Goal: Information Seeking & Learning: Learn about a topic

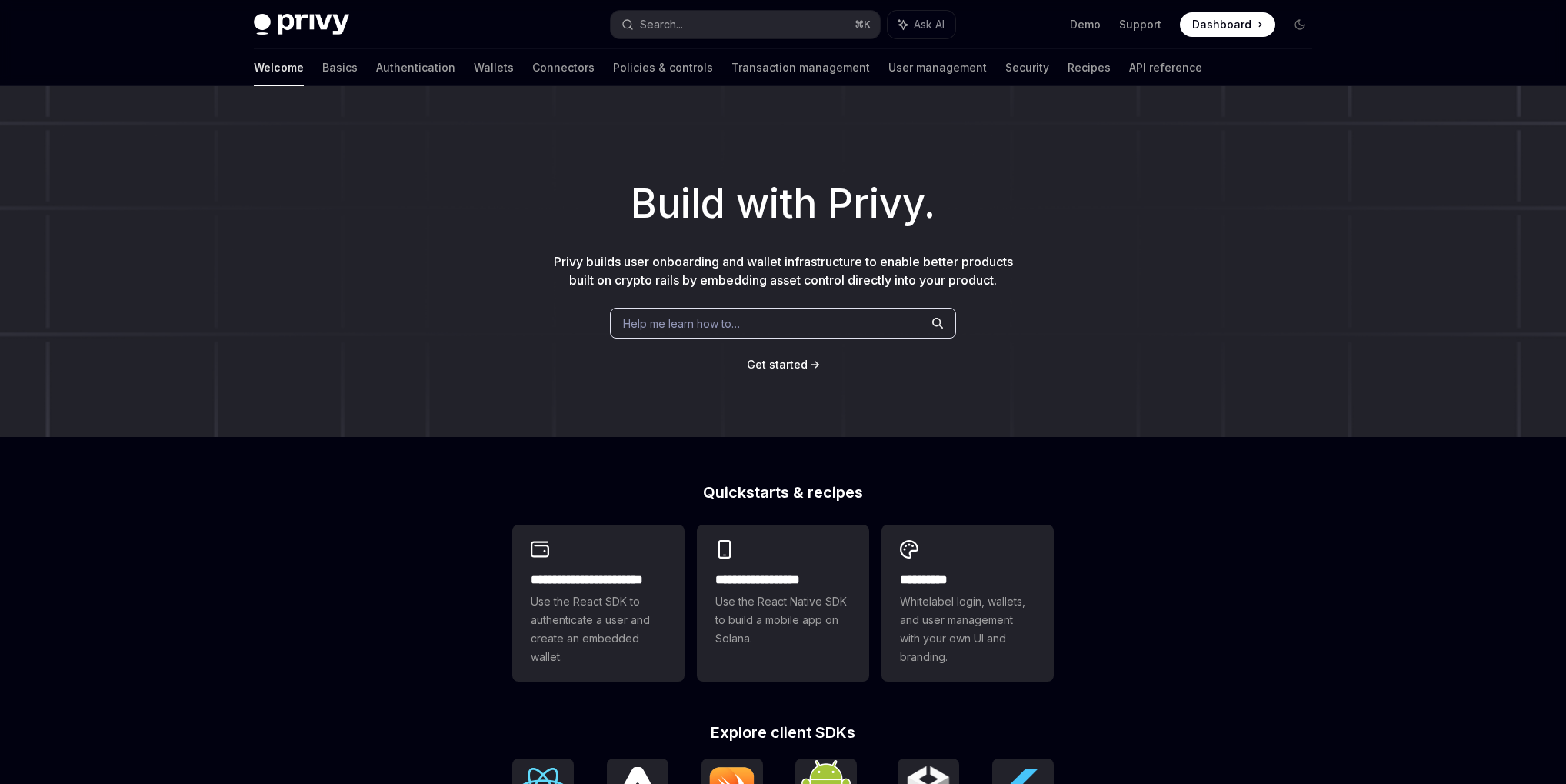
type textarea "*"
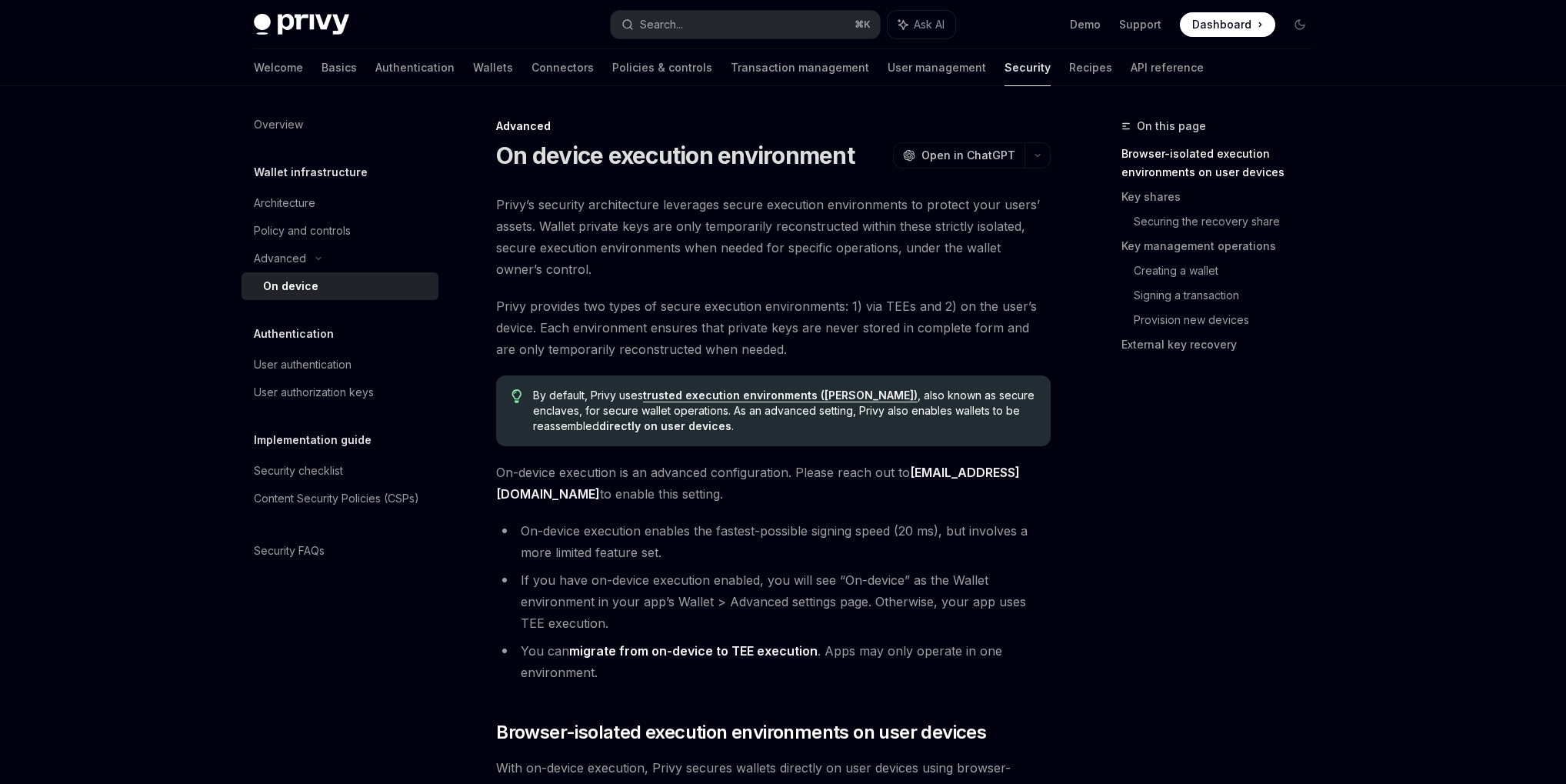
click at [862, 550] on li "On-device execution enables the fastest-possible signing speed (20 ms), but inv…" at bounding box center [773, 540] width 554 height 43
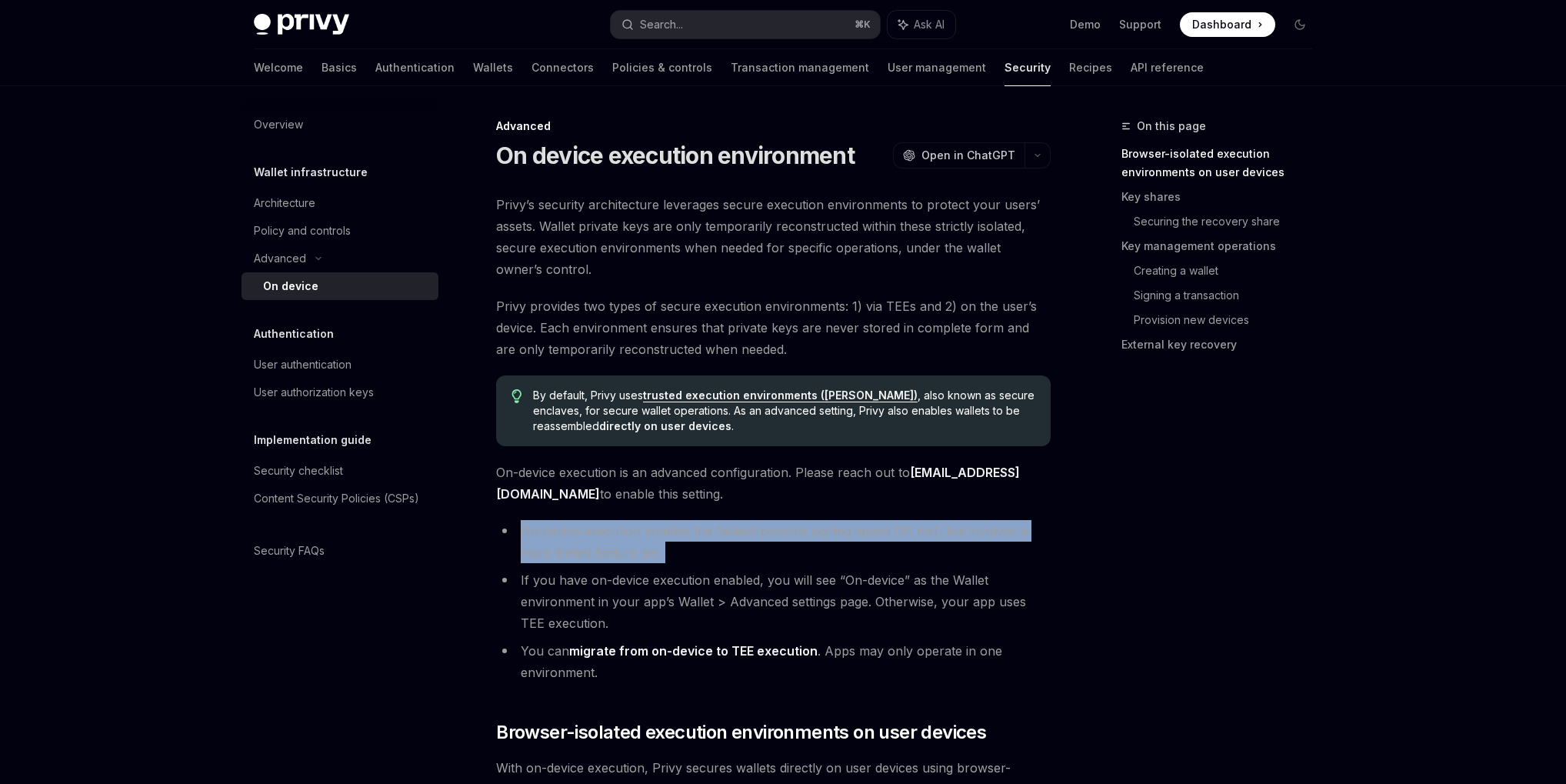
click at [862, 550] on li "On-device execution enables the fastest-possible signing speed (20 ms), but inv…" at bounding box center [773, 540] width 554 height 43
click at [867, 538] on li "On-device execution enables the fastest-possible signing speed (20 ms), but inv…" at bounding box center [773, 540] width 554 height 43
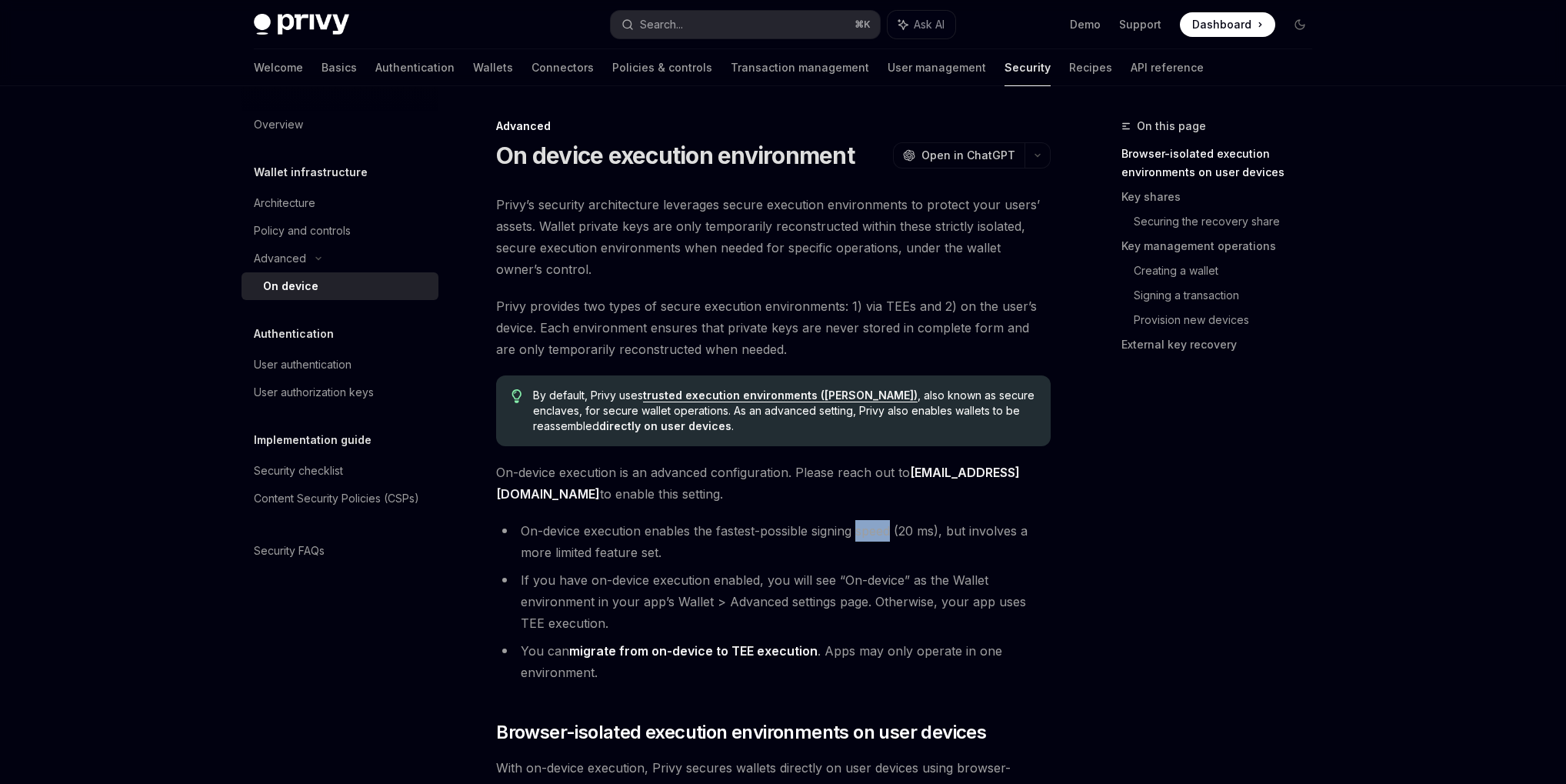
click at [867, 538] on li "On-device execution enables the fastest-possible signing speed (20 ms), but inv…" at bounding box center [773, 540] width 554 height 43
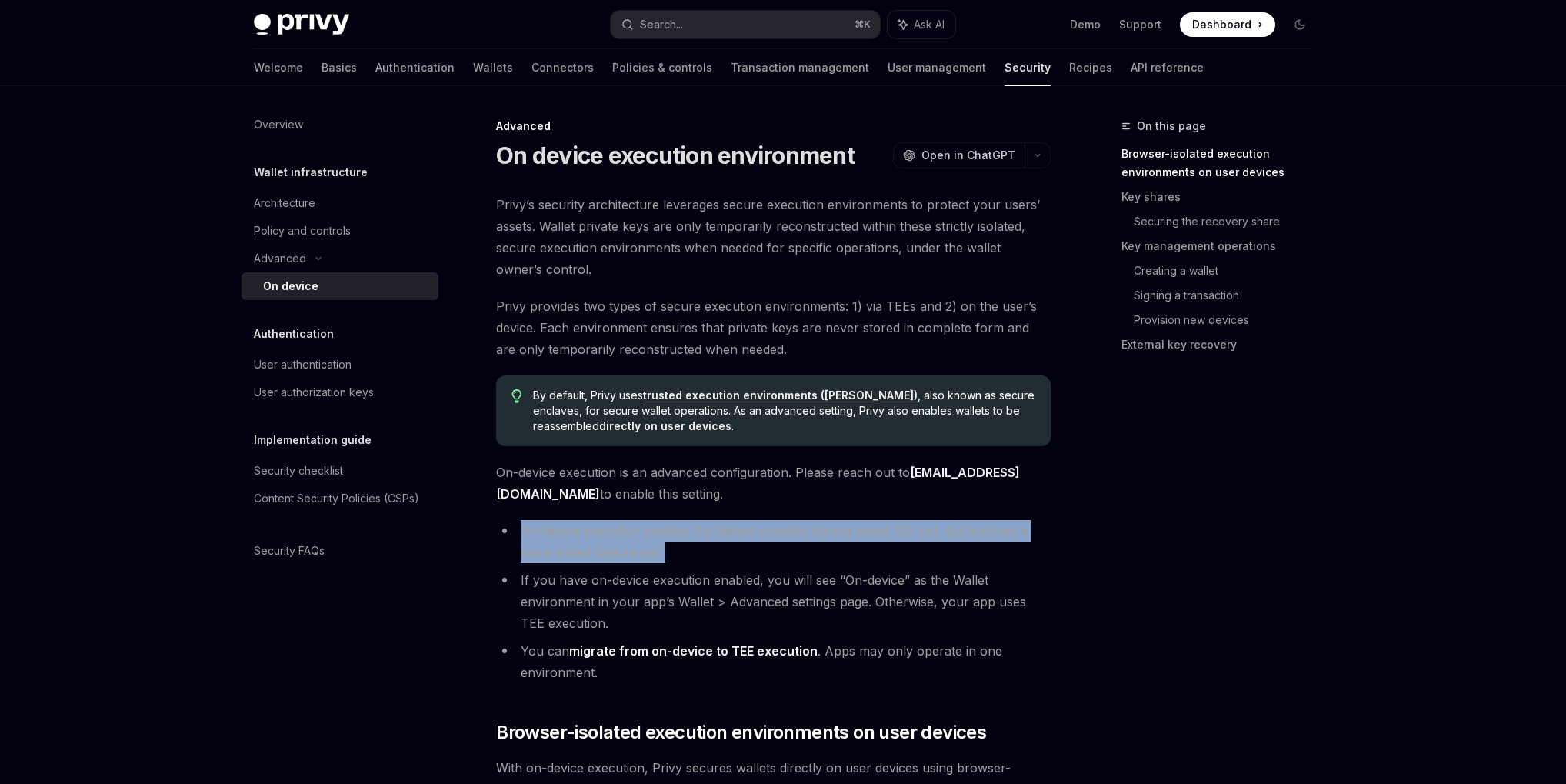
click at [867, 538] on li "On-device execution enables the fastest-possible signing speed (20 ms), but inv…" at bounding box center [773, 540] width 554 height 43
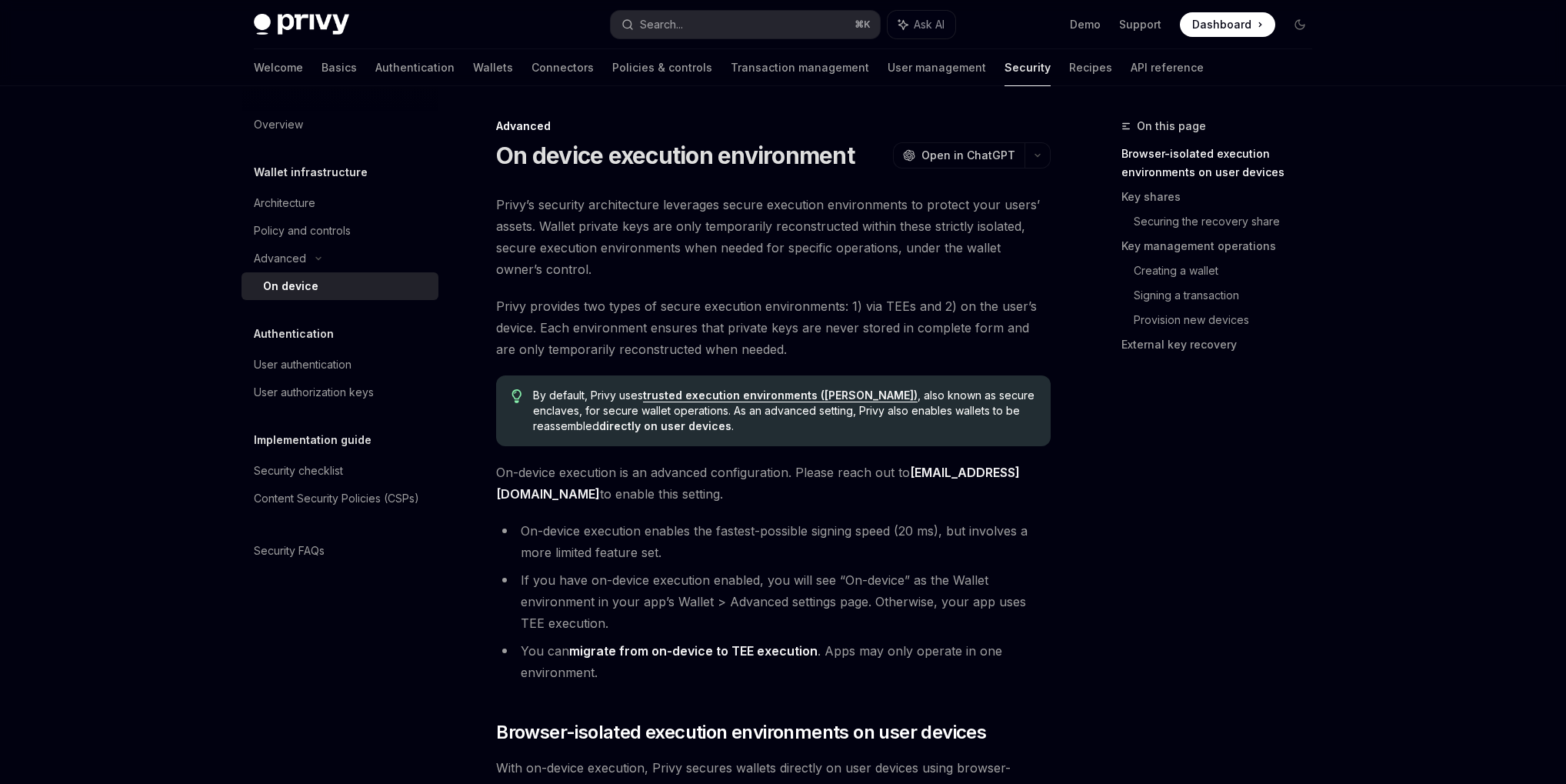
click at [877, 530] on li "On-device execution enables the fastest-possible signing speed (20 ms), but inv…" at bounding box center [773, 540] width 554 height 43
click at [848, 561] on li "On-device execution enables the fastest-possible signing speed (20 ms), but inv…" at bounding box center [773, 540] width 554 height 43
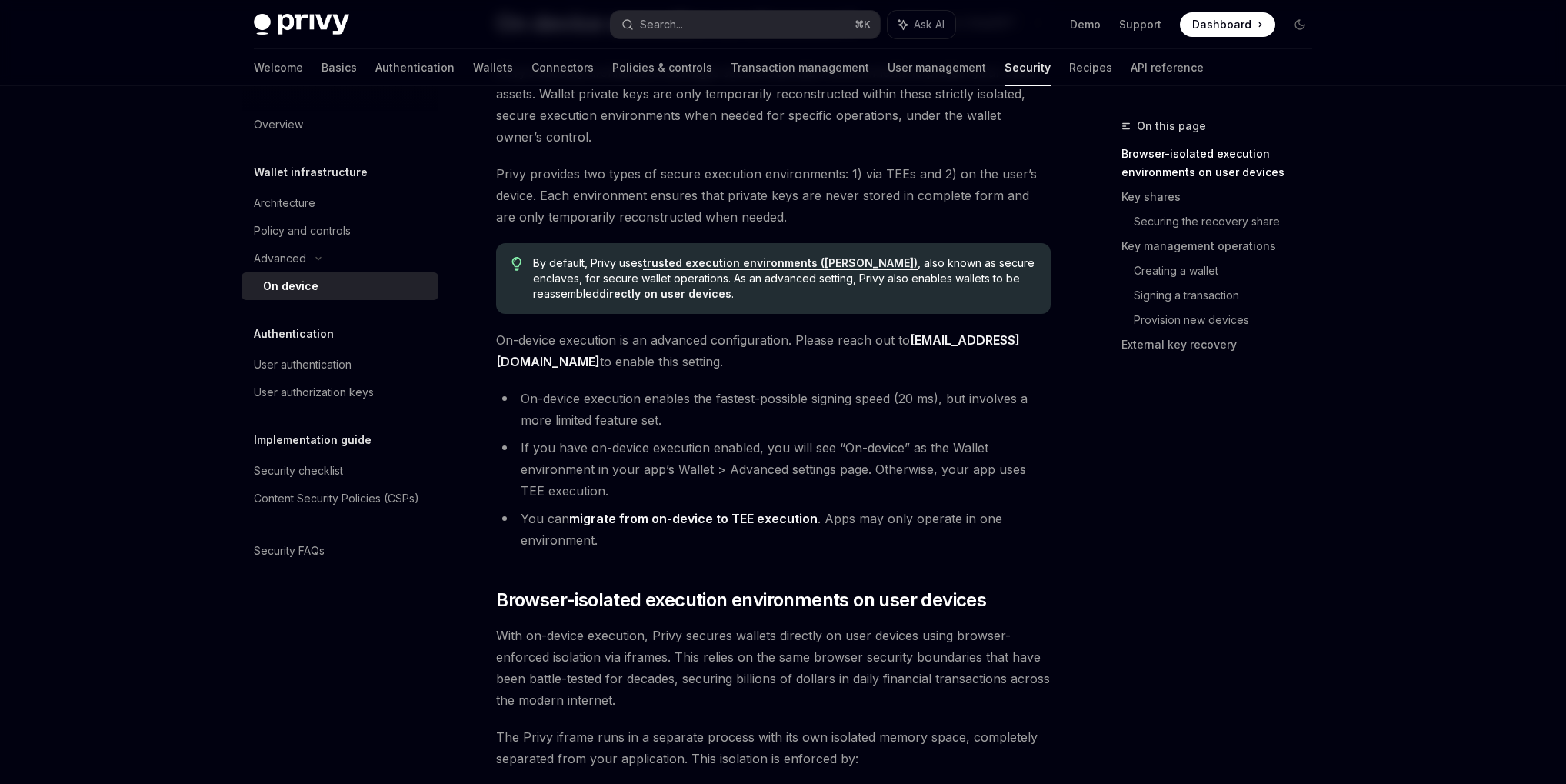
scroll to position [138, 0]
